Goal: Ask a question

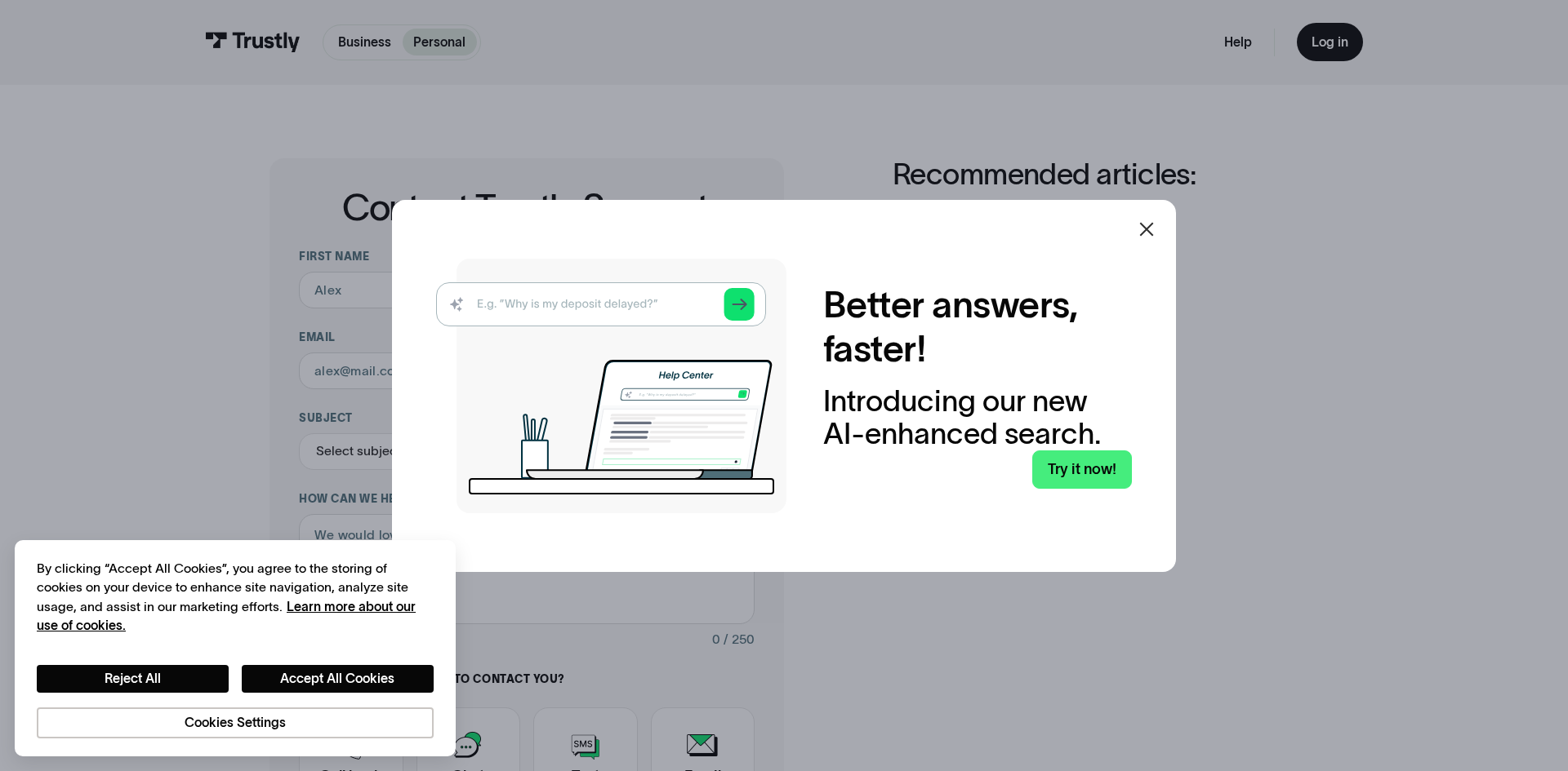
click at [1150, 229] on icon at bounding box center [1146, 229] width 20 height 20
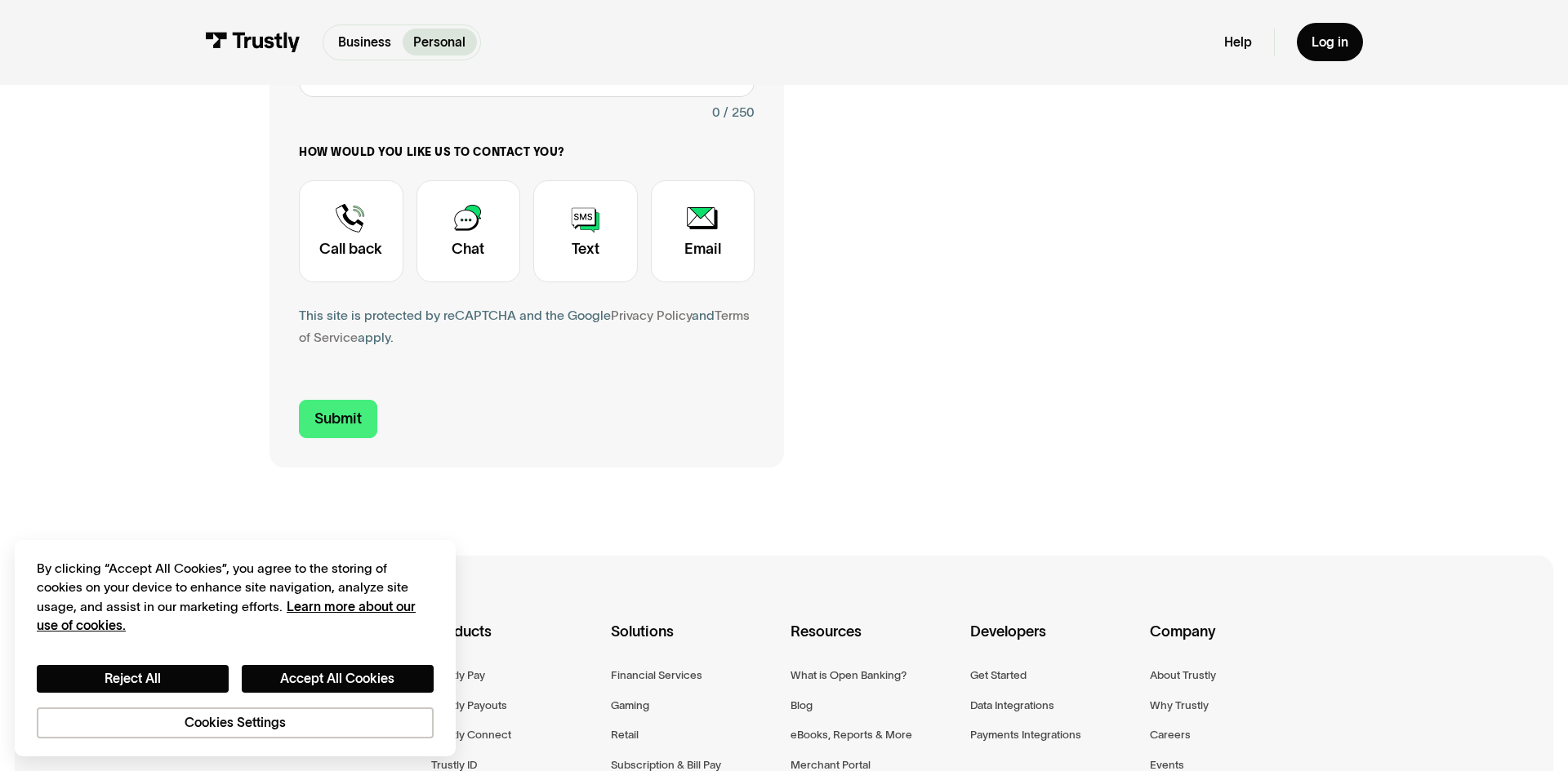
scroll to position [521, 0]
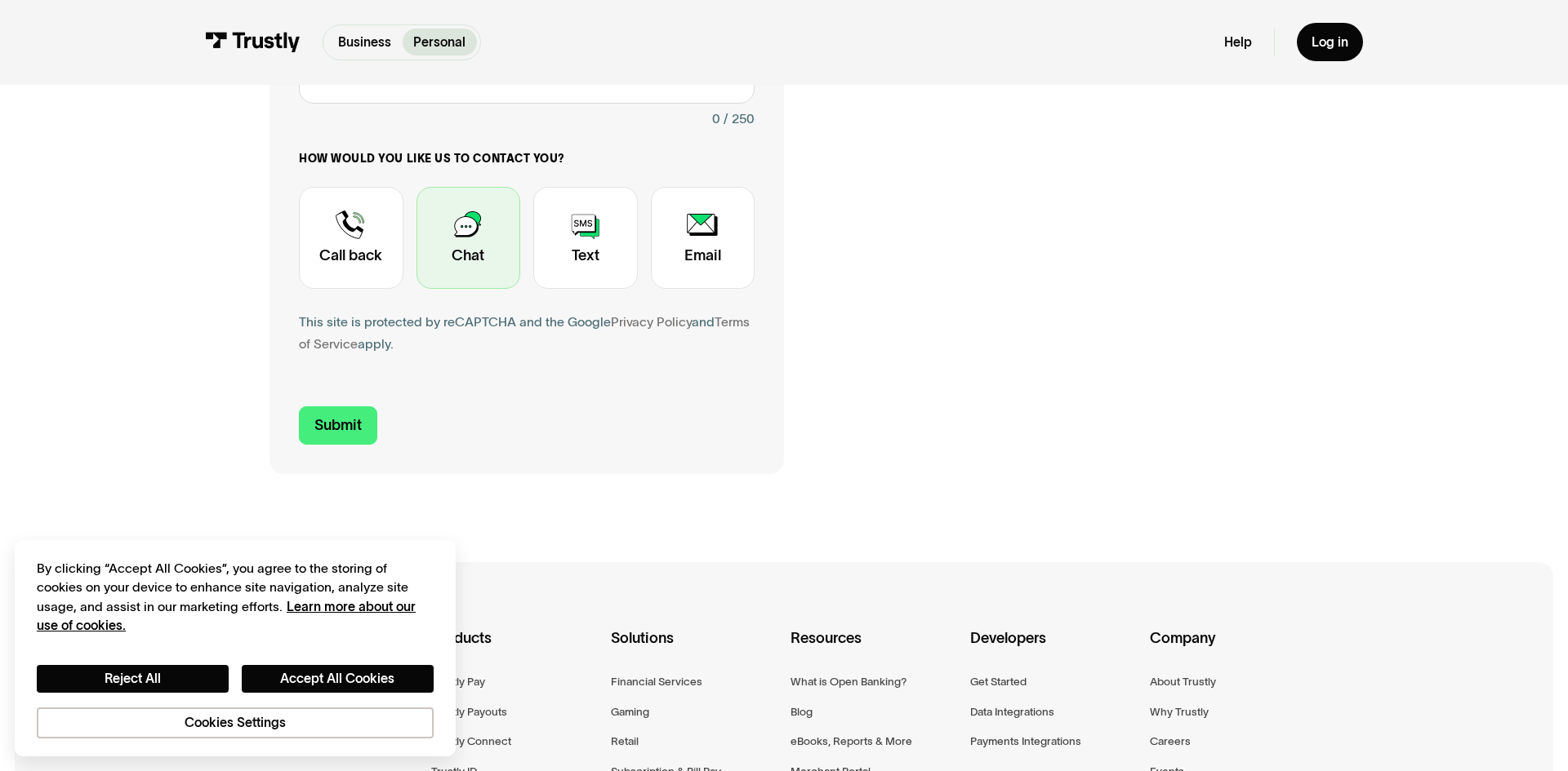
click at [473, 246] on div "Contact Trustly Support" at bounding box center [469, 238] width 105 height 103
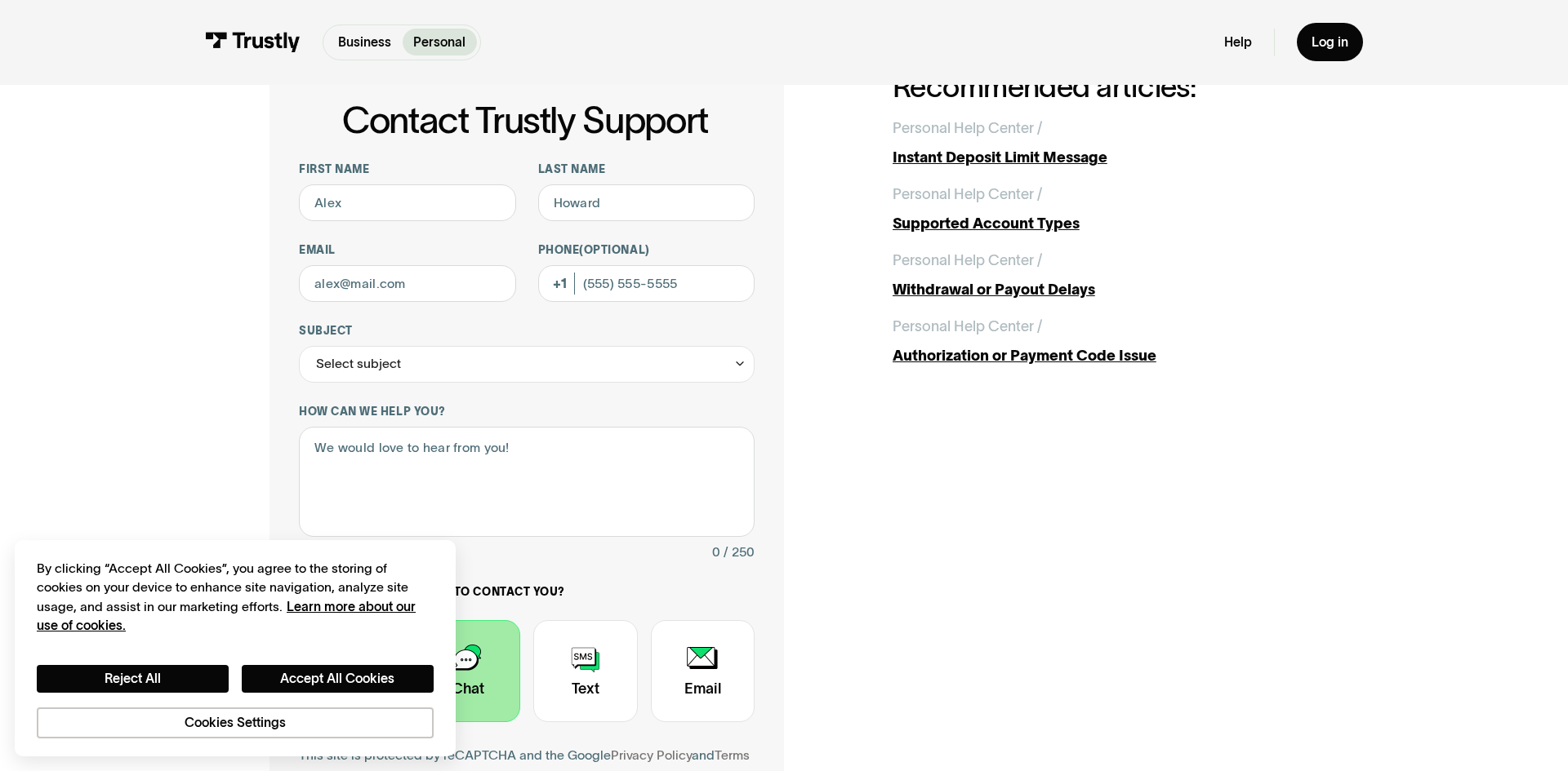
scroll to position [0, 0]
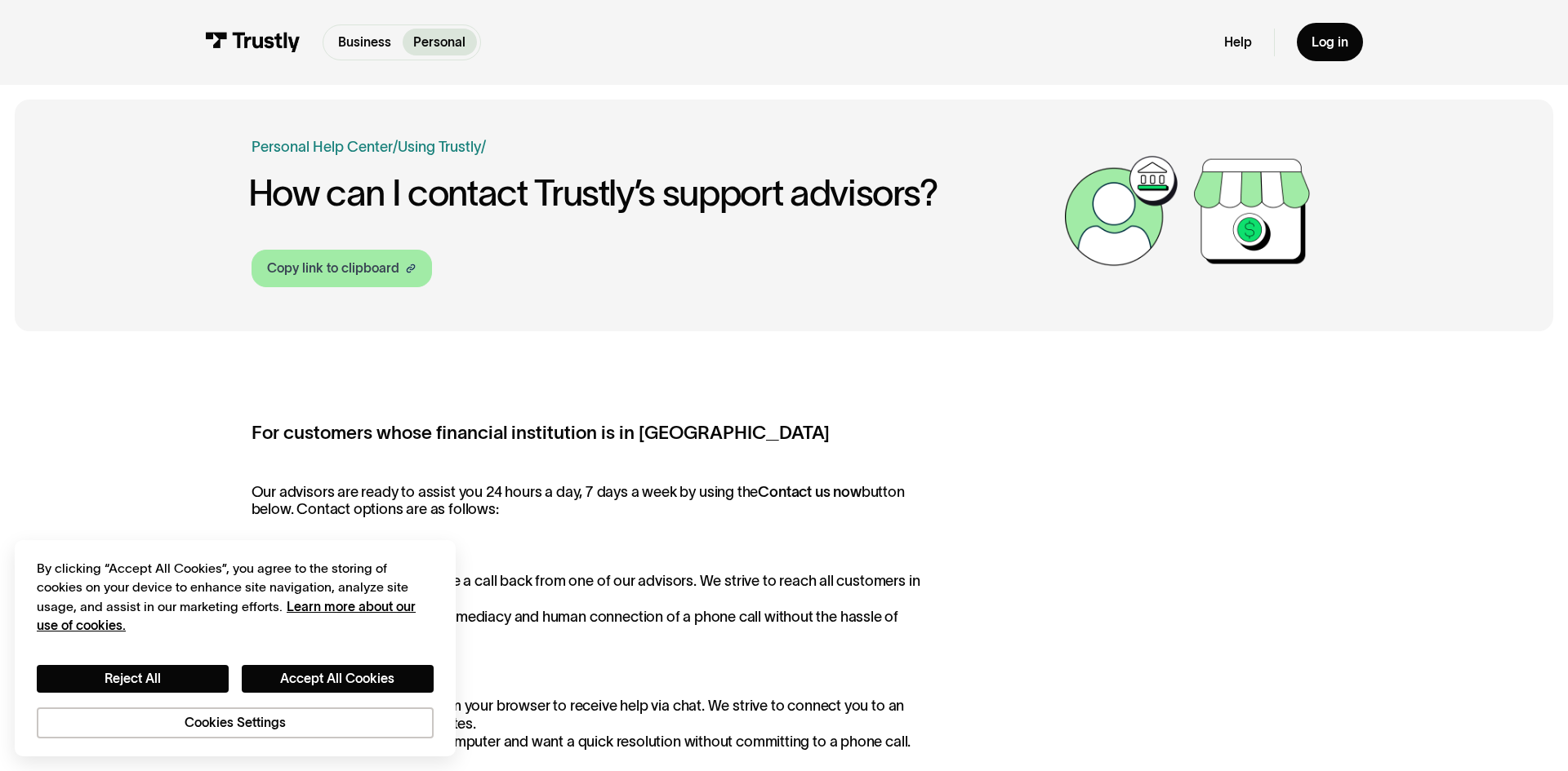
click at [361, 263] on div "Copy link to clipboard" at bounding box center [332, 268] width 132 height 20
click at [297, 254] on link "Copy link to clipboard" at bounding box center [342, 268] width 181 height 37
